Goal: Information Seeking & Learning: Learn about a topic

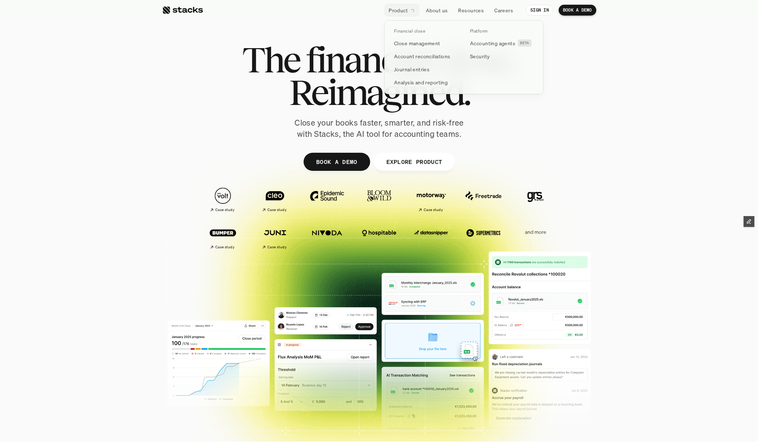
click at [397, 9] on p "Product" at bounding box center [398, 11] width 19 height 8
click at [438, 71] on link "Journal entries" at bounding box center [426, 69] width 72 height 13
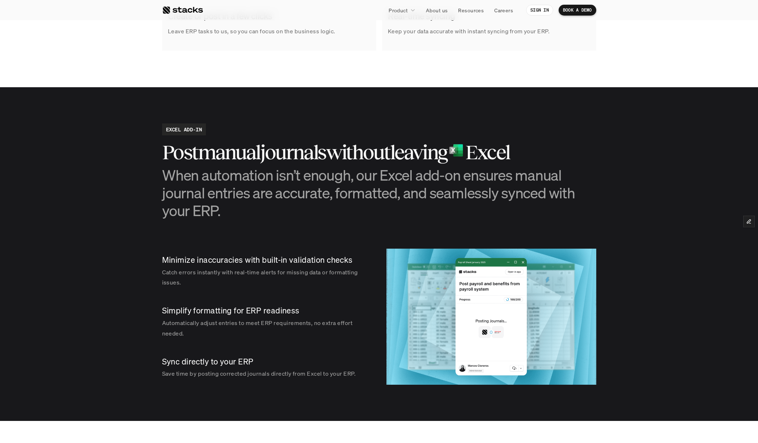
scroll to position [626, 0]
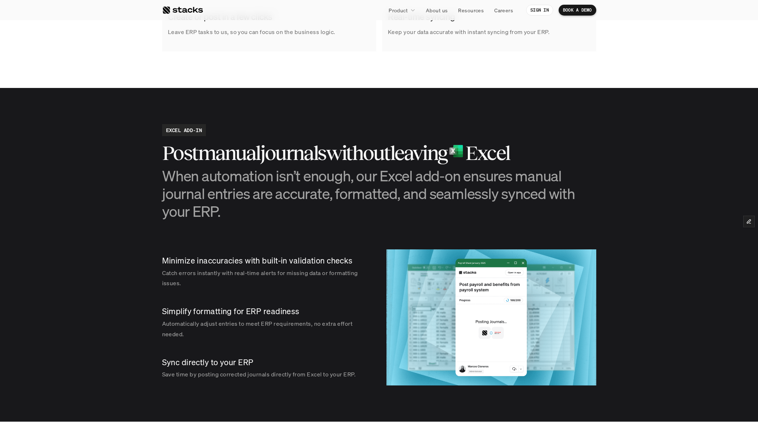
drag, startPoint x: 165, startPoint y: 153, endPoint x: 531, endPoint y: 159, distance: 366.5
click at [531, 159] on div "Post manual journals without leaving Excel" at bounding box center [379, 153] width 434 height 22
copy div "Post manual journals without leaving Excel"
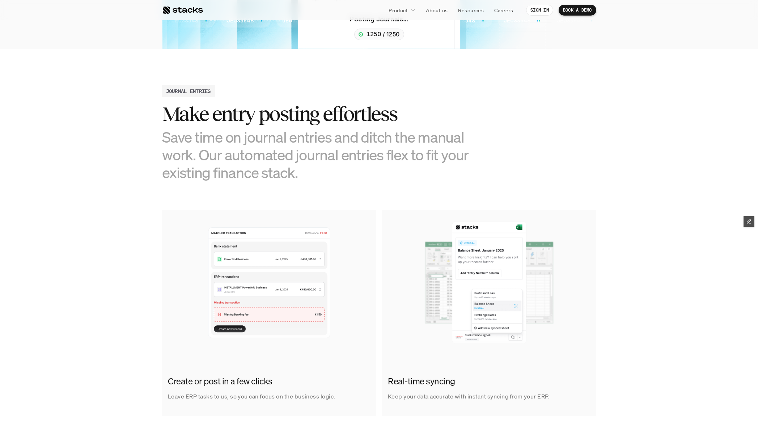
scroll to position [270, 0]
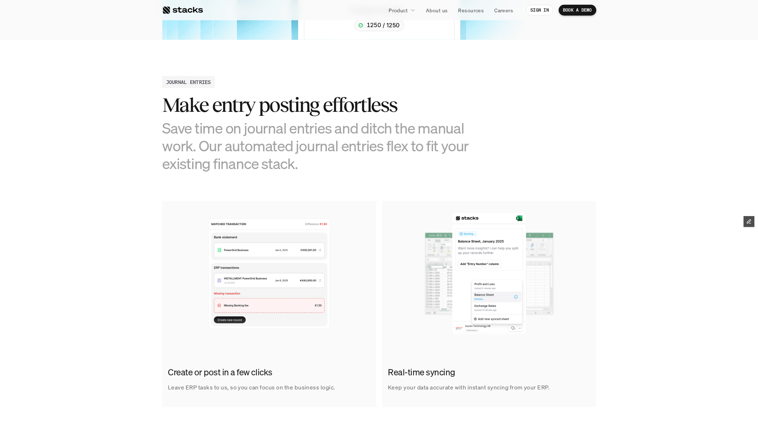
drag, startPoint x: 296, startPoint y: 148, endPoint x: 383, endPoint y: 148, distance: 86.5
click at [383, 148] on h3 "Save time on journal entries and ditch the manual work. Our automated journal e…" at bounding box center [325, 146] width 326 height 54
copy h3 "ournal entries"
drag, startPoint x: 224, startPoint y: 146, endPoint x: 408, endPoint y: 151, distance: 184.2
click at [408, 151] on h3 "Save time on journal entries and ditch the manual work. Our automated journal e…" at bounding box center [325, 146] width 326 height 54
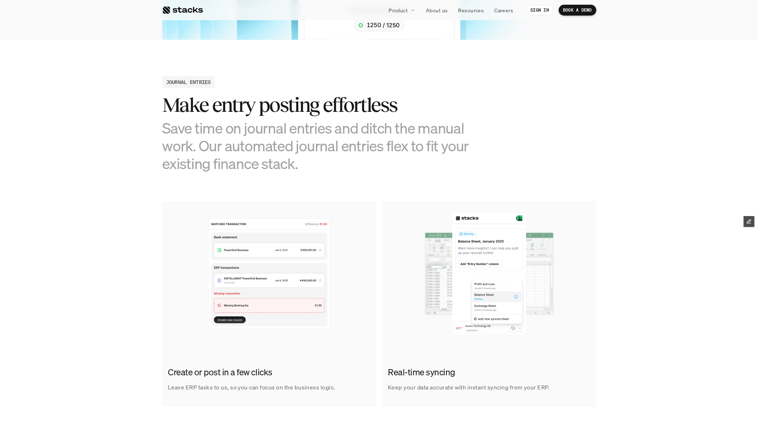
copy h3 "automated journal entries flex"
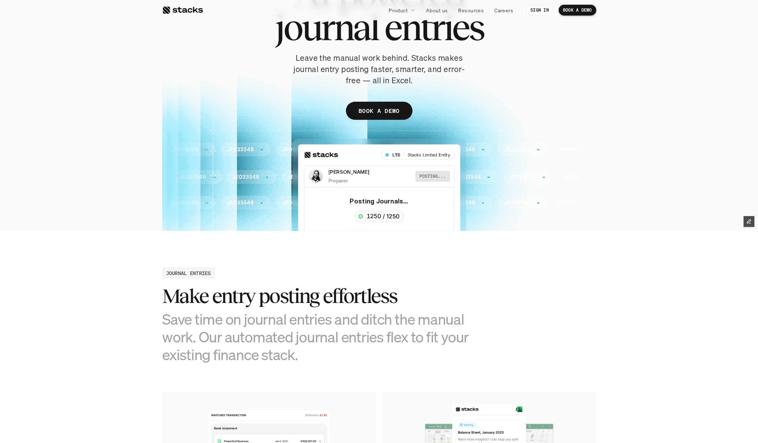
scroll to position [0, 0]
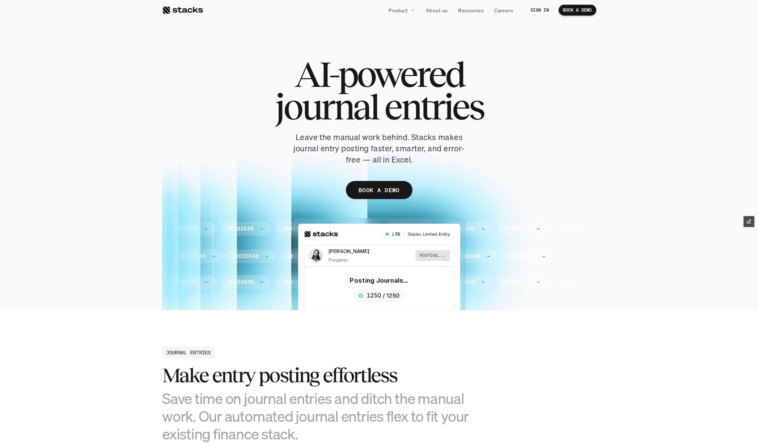
drag, startPoint x: 301, startPoint y: 70, endPoint x: 544, endPoint y: 115, distance: 247.3
click at [544, 115] on div "AI-powered journal entries Leave the manual work behind. Stacks makes journal e…" at bounding box center [379, 132] width 434 height 148
copy h1 "AI-powered journal entries"
